Goal: Information Seeking & Learning: Learn about a topic

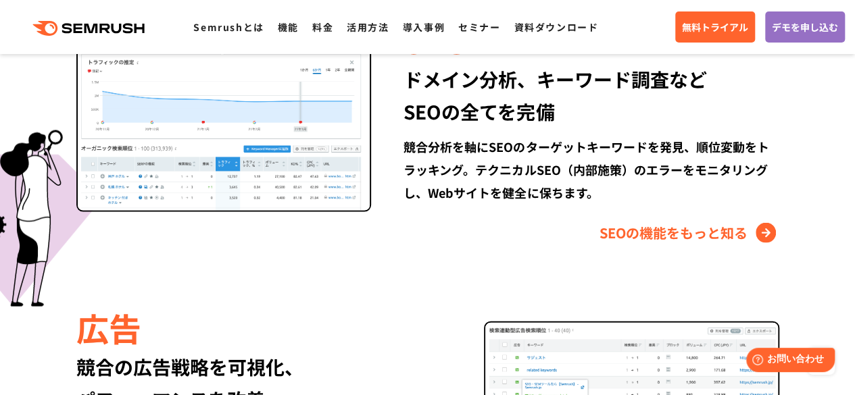
scroll to position [1251, 0]
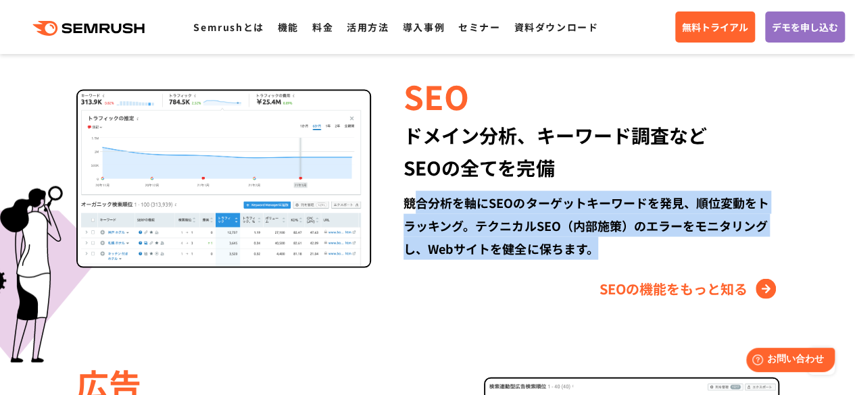
drag, startPoint x: 412, startPoint y: 204, endPoint x: 587, endPoint y: 262, distance: 184.9
click at [587, 262] on div "SEO ドメイン分析、キーワード調査など SEOの全てを完備 競合分析を軸にSEOのターゲットキーワードを発見、順位変動をトラッキング。テクニカルSEO（内部…" at bounding box center [575, 185] width 408 height 227
click at [404, 280] on div "SEOの機能をもっと知る" at bounding box center [590, 289] width 375 height 22
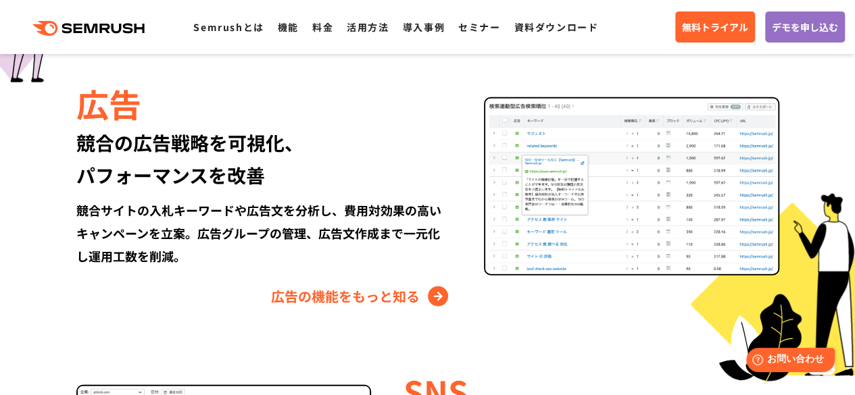
scroll to position [1540, 0]
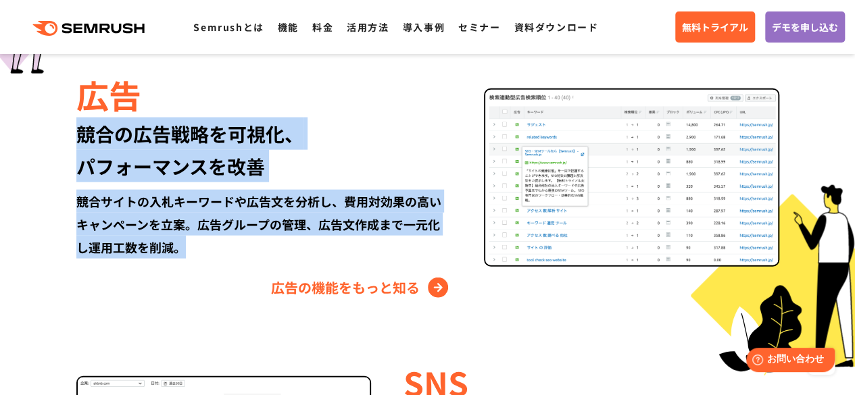
drag, startPoint x: 68, startPoint y: 141, endPoint x: 236, endPoint y: 245, distance: 197.5
click at [236, 245] on div "広告 競合の広告戦略を可視化、 パフォーマンスを改善 競合サイトの入札キーワードや広告文を分析し、費用対効果の高いキャンペーンを立案。広告グループの管理、広告…" at bounding box center [427, 185] width 777 height 227
click at [219, 245] on div "競合サイトの入札キーワードや広告文を分析し、費用対効果の高いキャンペーンを立案。広告グループの管理、広告文作成まで一元化し運用工数を削減。" at bounding box center [263, 224] width 375 height 69
drag, startPoint x: 62, startPoint y: 139, endPoint x: 360, endPoint y: 257, distance: 320.7
click at [360, 257] on div "広告 競合の広告戦略を可視化、 パフォーマンスを改善 競合サイトの入札キーワードや広告文を分析し、費用対効果の高いキャンペーンを立案。広告グループの管理、広告…" at bounding box center [427, 185] width 777 height 227
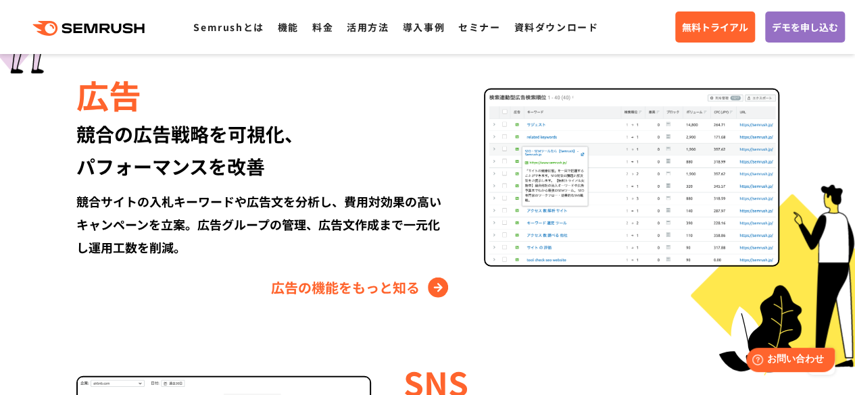
click at [239, 270] on div "広告 競合の広告戦略を可視化、 パフォーマンスを改善 競合サイトの入札キーワードや広告文を分析し、費用対効果の高いキャンペーンを立案。広告グループの管理、広告…" at bounding box center [280, 185] width 408 height 227
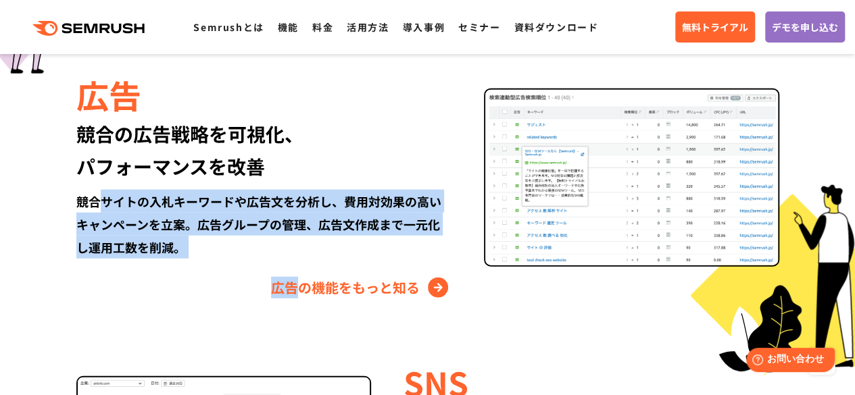
drag, startPoint x: 239, startPoint y: 270, endPoint x: 93, endPoint y: 209, distance: 158.4
click at [93, 209] on div "広告 競合の広告戦略を可視化、 パフォーマンスを改善 競合サイトの入札キーワードや広告文を分析し、費用対効果の高いキャンペーンを立案。広告グループの管理、広告…" at bounding box center [280, 185] width 408 height 227
click at [218, 234] on div "競合サイトの入札キーワードや広告文を分析し、費用対効果の高いキャンペーンを立案。広告グループの管理、広告文作成まで一元化し運用工数を削減。" at bounding box center [263, 224] width 375 height 69
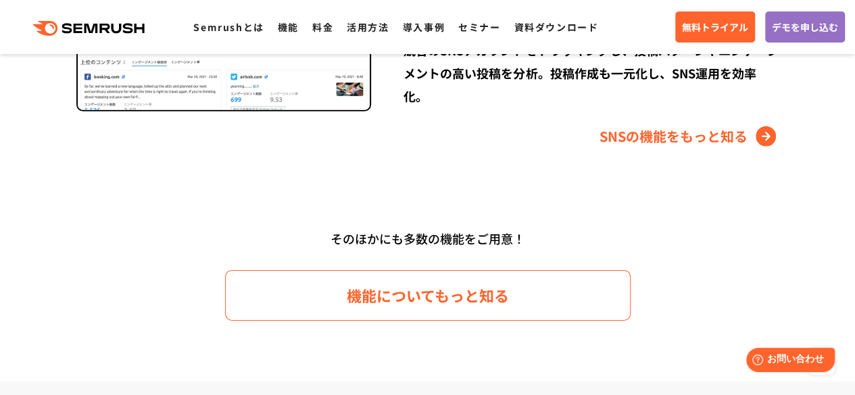
scroll to position [1817, 0]
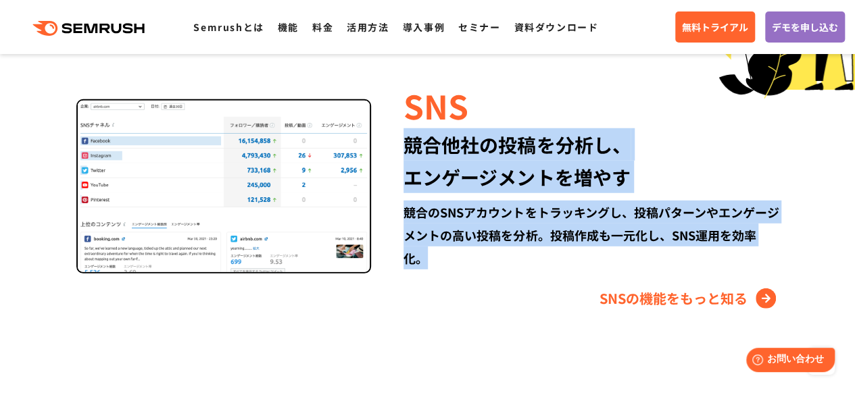
drag, startPoint x: 397, startPoint y: 146, endPoint x: 521, endPoint y: 274, distance: 177.8
click at [521, 274] on div "SNS 競合他社の投稿を分析し、 エンゲージメントを増やす 競合のSNSアカウントをトラッキングし、投稿パターンやエンゲージメントの高い投稿を分析。投稿作成も…" at bounding box center [575, 195] width 408 height 227
click at [478, 273] on div "SNS 競合他社の投稿を分析し、 エンゲージメントを増やす 競合のSNSアカウントをトラッキングし、投稿パターンやエンゲージメントの高い投稿を分析。投稿作成も…" at bounding box center [575, 195] width 408 height 227
drag, startPoint x: 478, startPoint y: 273, endPoint x: 410, endPoint y: 147, distance: 143.4
click at [410, 147] on div "SNS 競合他社の投稿を分析し、 エンゲージメントを増やす 競合のSNSアカウントをトラッキングし、投稿パターンやエンゲージメントの高い投稿を分析。投稿作成も…" at bounding box center [575, 195] width 408 height 227
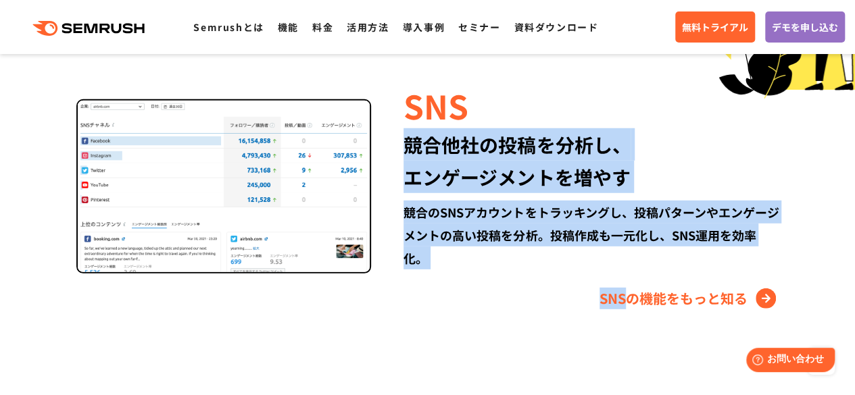
click at [410, 147] on div "競合他社の投稿を分析し、 エンゲージメントを増やす" at bounding box center [590, 160] width 375 height 65
drag, startPoint x: 410, startPoint y: 147, endPoint x: 437, endPoint y: 286, distance: 141.2
click at [437, 286] on div "SNS 競合他社の投稿を分析し、 エンゲージメントを増やす 競合のSNSアカウントをトラッキングし、投稿パターンやエンゲージメントの高い投稿を分析。投稿作成も…" at bounding box center [575, 195] width 408 height 227
click at [391, 287] on div "SNS 競合他社の投稿を分析し、 エンゲージメントを増やす 競合のSNSアカウントをトラッキングし、投稿パターンやエンゲージメントの高い投稿を分析。投稿作成も…" at bounding box center [575, 195] width 408 height 227
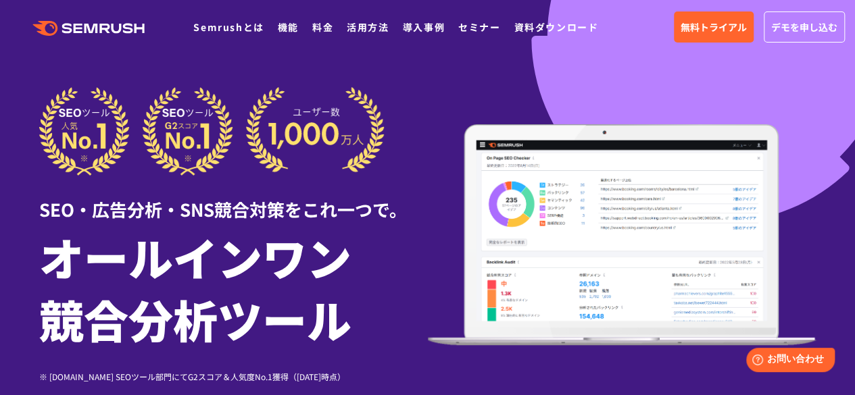
scroll to position [0, 0]
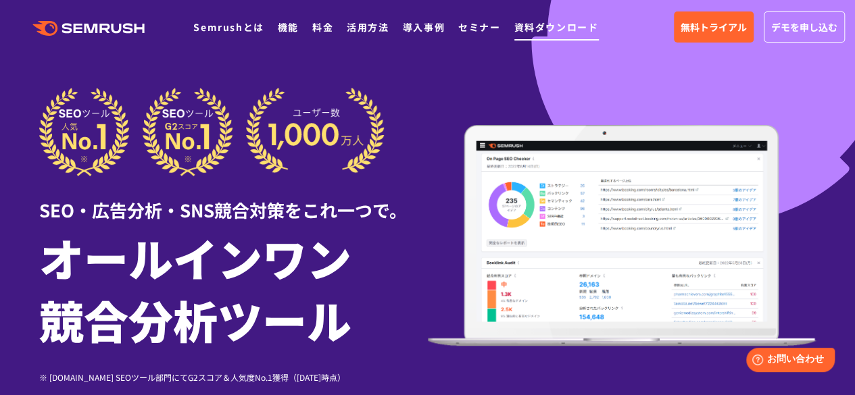
click at [527, 30] on link "資料ダウンロード" at bounding box center [556, 27] width 84 height 14
